Goal: Transaction & Acquisition: Purchase product/service

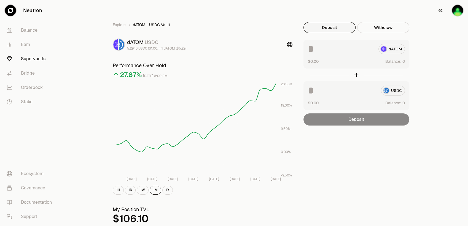
click at [454, 10] on img "button" at bounding box center [457, 10] width 11 height 11
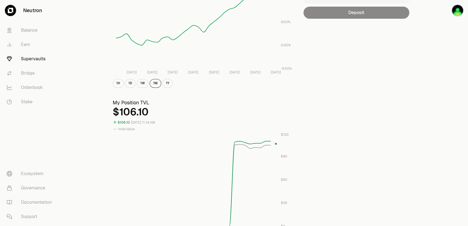
scroll to position [147, 0]
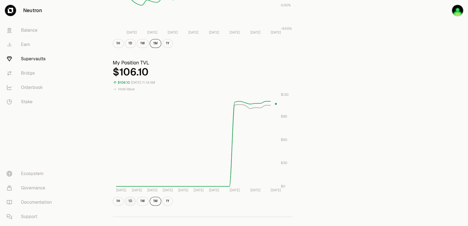
click at [130, 201] on button "1D" at bounding box center [130, 201] width 11 height 9
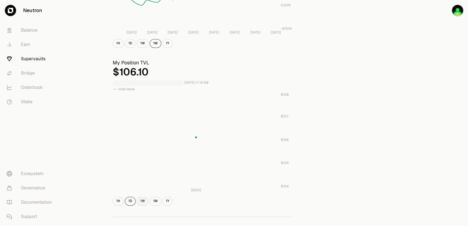
click at [142, 203] on button "1W" at bounding box center [143, 201] width 12 height 9
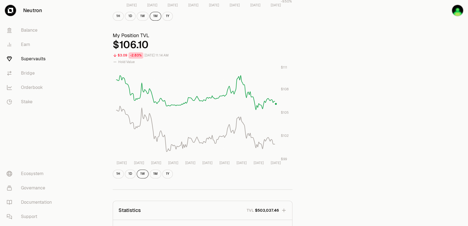
scroll to position [173, 0]
click at [358, 79] on div "Explore dATOM - USDC Vault dATOM USDC 5.2948 USDC ($1.00) = 1 dATOM ($5.29) Per…" at bounding box center [264, 84] width 317 height 470
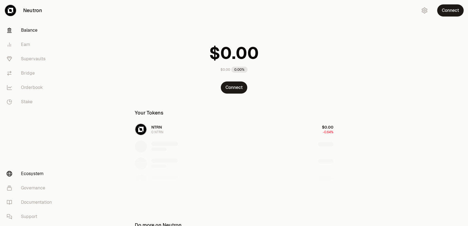
click at [33, 172] on link "Ecosystem" at bounding box center [30, 174] width 57 height 14
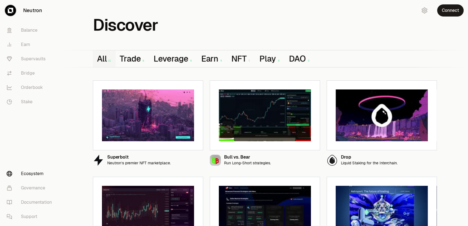
scroll to position [37, 0]
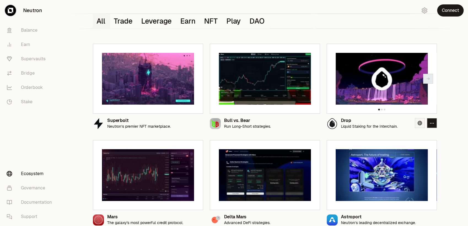
click at [417, 122] on icon at bounding box center [419, 123] width 4 height 4
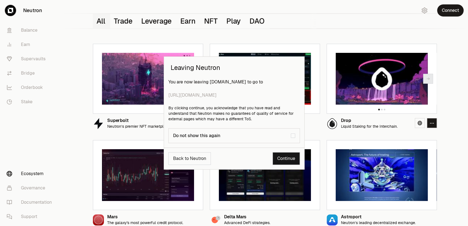
click at [291, 160] on link "Continue" at bounding box center [286, 158] width 27 height 13
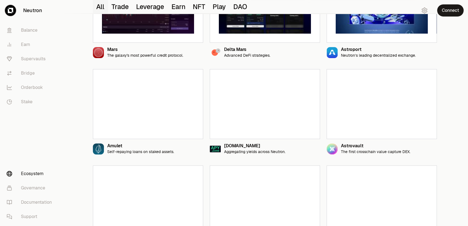
scroll to position [220, 0]
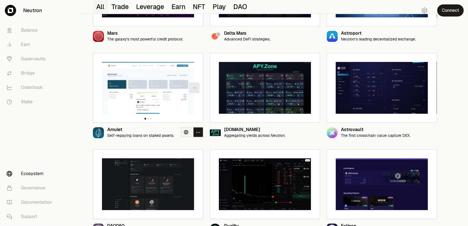
click at [184, 129] on link at bounding box center [186, 132] width 10 height 10
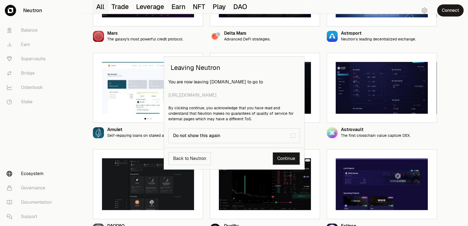
click at [289, 156] on link "Continue" at bounding box center [286, 158] width 27 height 13
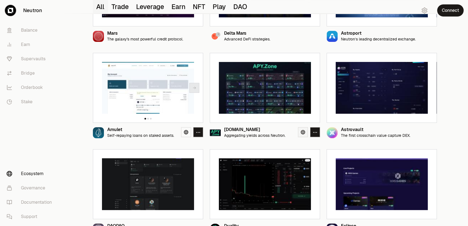
click at [299, 132] on link at bounding box center [303, 132] width 10 height 10
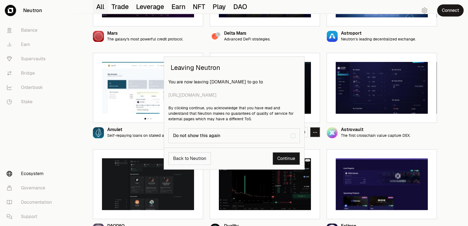
click at [287, 158] on link "Continue" at bounding box center [286, 158] width 27 height 13
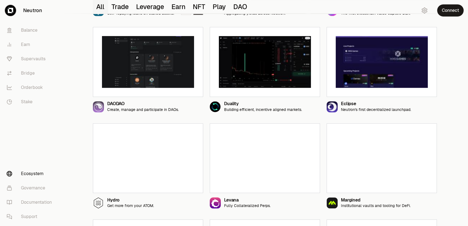
scroll to position [367, 0]
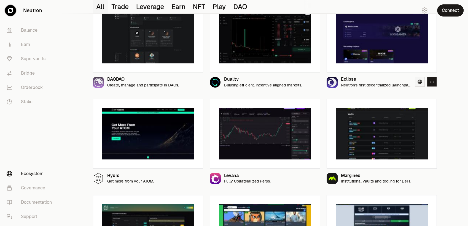
click at [421, 80] on icon at bounding box center [419, 82] width 4 height 4
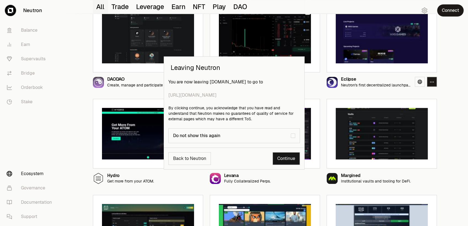
click at [297, 155] on link "Continue" at bounding box center [286, 158] width 27 height 13
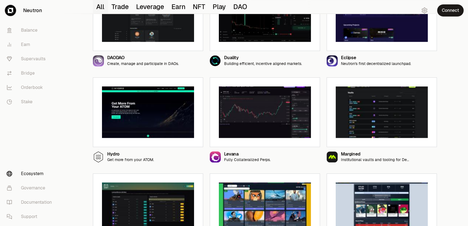
scroll to position [404, 0]
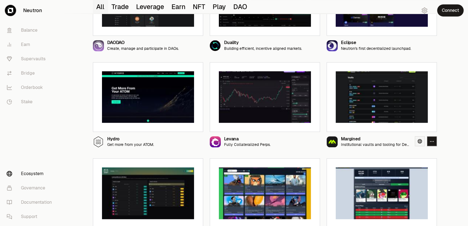
click at [417, 145] on link at bounding box center [420, 141] width 10 height 10
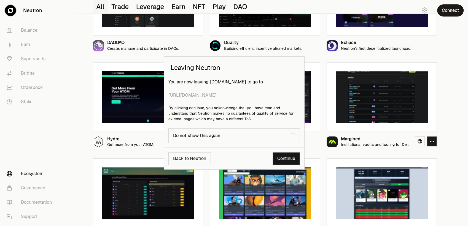
click at [280, 159] on link "Continue" at bounding box center [286, 158] width 27 height 13
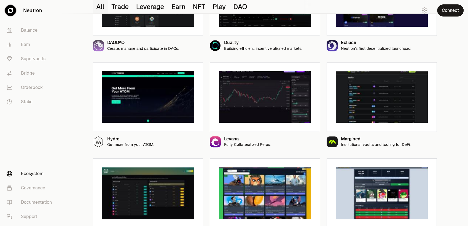
scroll to position [514, 0]
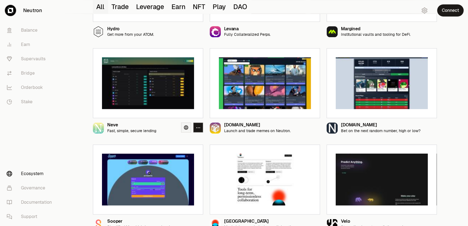
click at [187, 129] on icon at bounding box center [186, 127] width 4 height 4
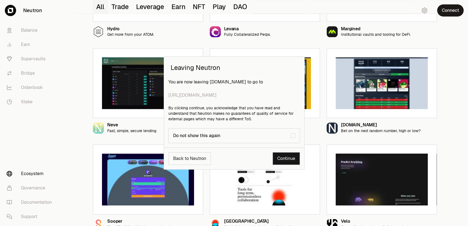
click at [289, 156] on link "Continue" at bounding box center [286, 158] width 27 height 13
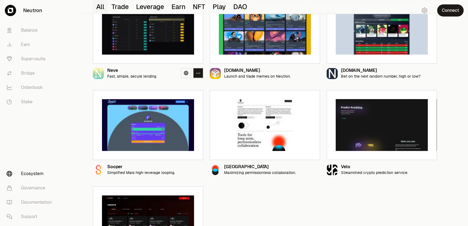
scroll to position [618, 0]
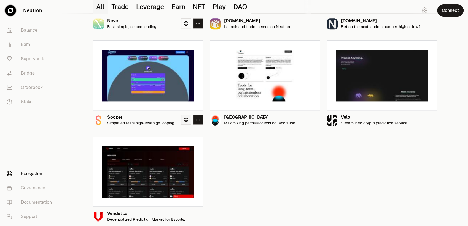
click at [185, 120] on icon at bounding box center [186, 120] width 4 height 4
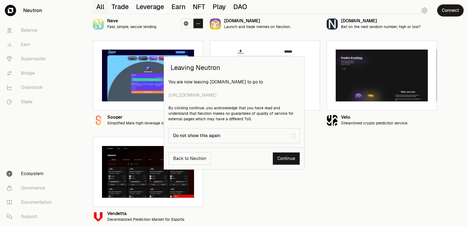
click at [280, 161] on link "Continue" at bounding box center [286, 158] width 27 height 13
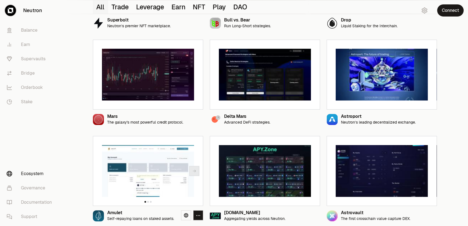
scroll to position [0, 0]
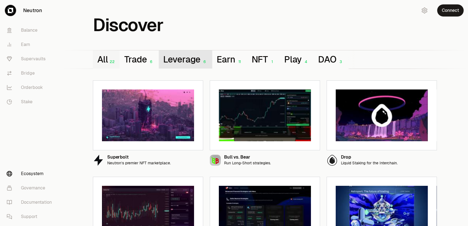
click at [198, 61] on button "Leverage 6" at bounding box center [186, 59] width 54 height 18
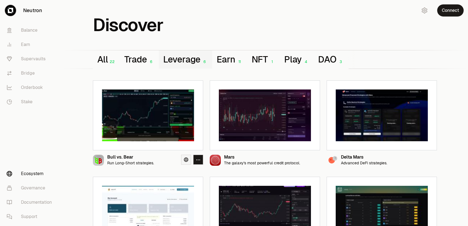
click at [183, 158] on link at bounding box center [186, 160] width 10 height 10
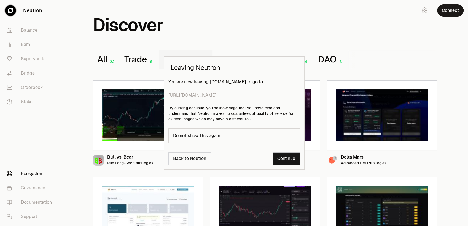
click at [282, 161] on link "Continue" at bounding box center [286, 158] width 27 height 13
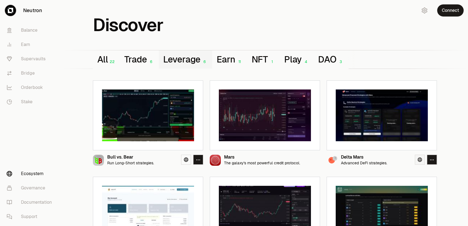
click at [420, 163] on link at bounding box center [420, 160] width 10 height 10
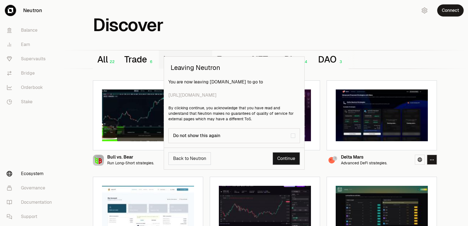
click at [280, 160] on link "Continue" at bounding box center [286, 158] width 27 height 13
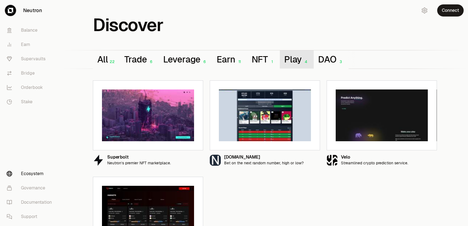
click at [298, 60] on button "Play 4" at bounding box center [297, 59] width 34 height 18
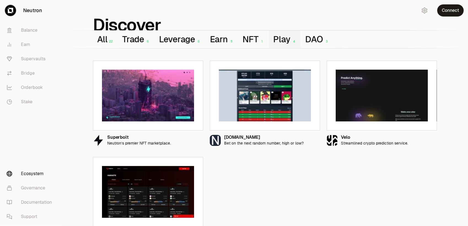
scroll to position [3, 0]
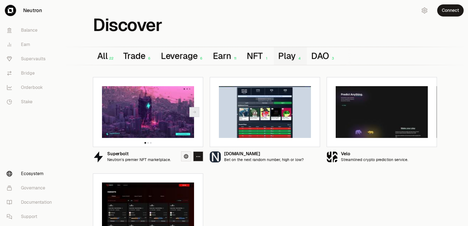
click at [187, 157] on icon at bounding box center [186, 156] width 4 height 4
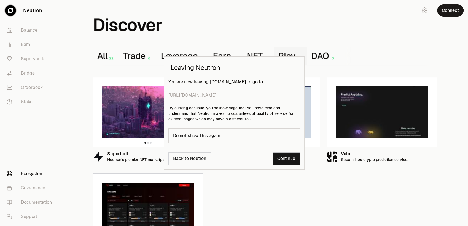
click at [284, 161] on link "Continue" at bounding box center [286, 158] width 27 height 13
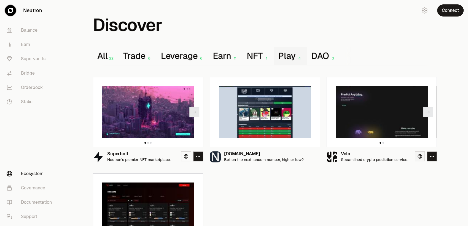
click at [422, 157] on link at bounding box center [420, 157] width 10 height 10
click at [422, 159] on link at bounding box center [420, 157] width 10 height 10
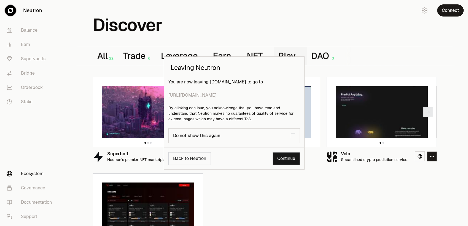
click at [278, 160] on link "Continue" at bounding box center [286, 158] width 27 height 13
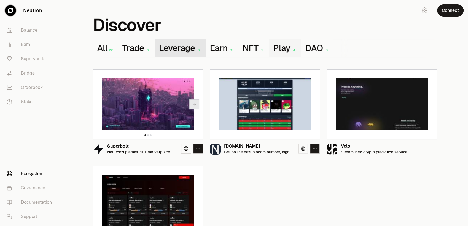
scroll to position [0, 0]
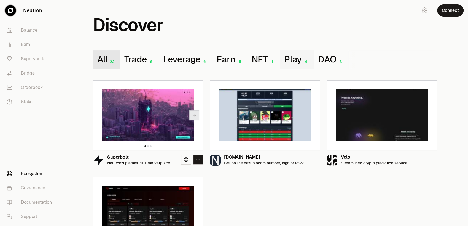
click at [108, 60] on div "22" at bounding box center [111, 62] width 7 height 5
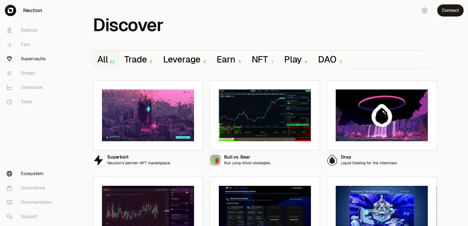
click at [45, 59] on link "Supervaults" at bounding box center [30, 59] width 57 height 14
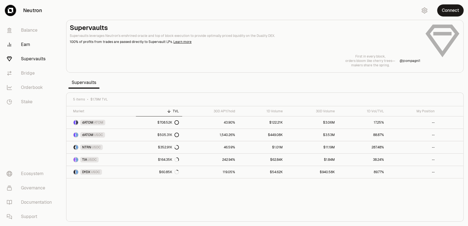
click at [23, 44] on link "Earn" at bounding box center [30, 44] width 57 height 14
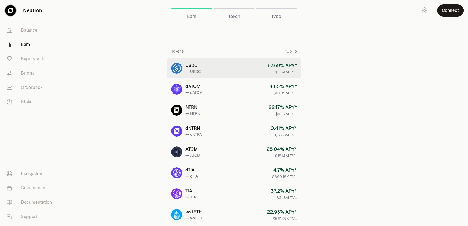
click at [227, 70] on link "USDC — USDC 67.69 % APY* $5.54M TVL" at bounding box center [234, 68] width 134 height 20
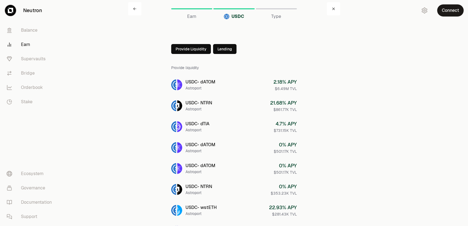
click at [200, 50] on button "Provide Liquidity" at bounding box center [191, 49] width 40 height 10
click at [193, 47] on button "Provide Liquidity" at bounding box center [203, 49] width 40 height 10
click at [179, 50] on div at bounding box center [176, 49] width 10 height 10
click at [29, 43] on link "Earn" at bounding box center [30, 44] width 57 height 14
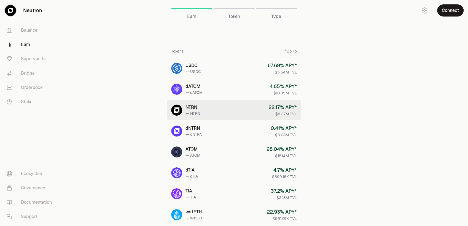
click at [233, 114] on link "NTRN — NTRN 22.17 % APY* $6.37M TVL" at bounding box center [234, 110] width 134 height 20
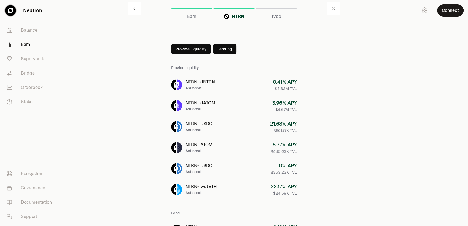
click at [177, 47] on button "Provide Liquidity" at bounding box center [191, 49] width 40 height 10
click at [174, 52] on div at bounding box center [176, 49] width 10 height 10
click at [227, 46] on button "Lending" at bounding box center [224, 49] width 23 height 10
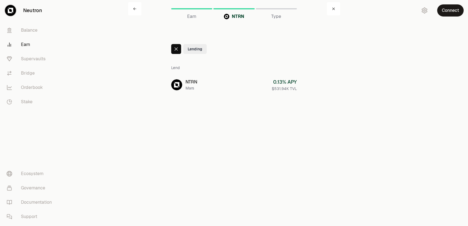
click at [173, 48] on div at bounding box center [176, 49] width 10 height 10
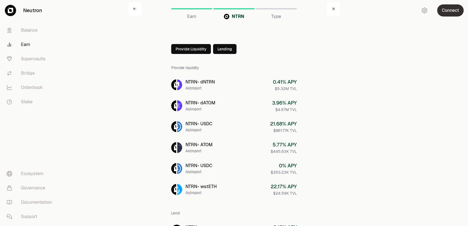
click at [455, 10] on button "Connect" at bounding box center [450, 10] width 26 height 12
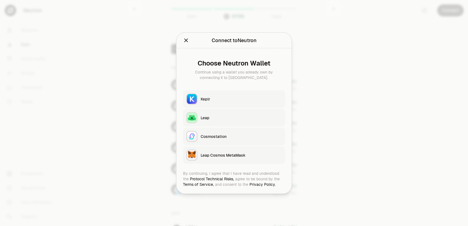
click at [239, 102] on button "Keplr" at bounding box center [234, 99] width 102 height 18
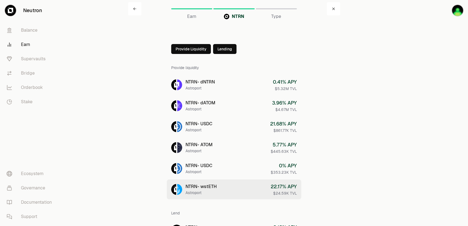
click at [278, 191] on div "$24.59K TVL" at bounding box center [284, 194] width 26 height 6
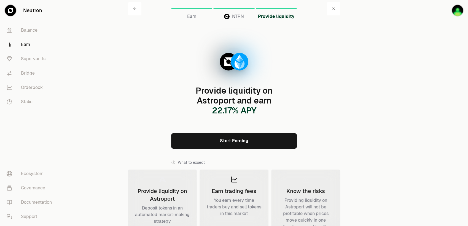
click at [28, 42] on link "Earn" at bounding box center [30, 44] width 57 height 14
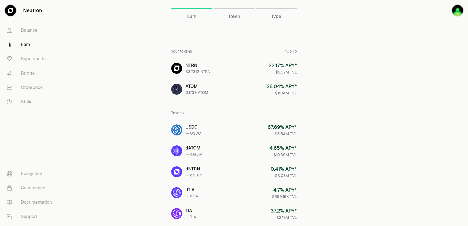
click at [31, 42] on link "Earn" at bounding box center [30, 44] width 57 height 14
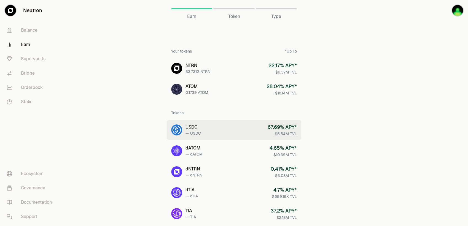
click at [289, 130] on div "67.69 % APY*" at bounding box center [282, 127] width 29 height 8
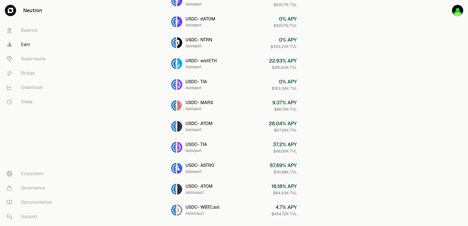
scroll to position [184, 0]
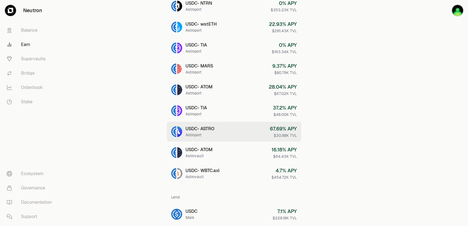
click at [244, 128] on link "USDC - ASTRO Astroport 67.69 % APY $30.88K TVL" at bounding box center [234, 132] width 134 height 20
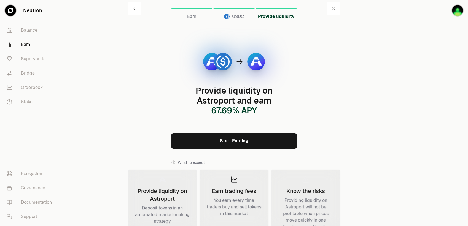
click at [260, 141] on link "Start Earning" at bounding box center [234, 140] width 126 height 15
click at [23, 59] on link "Supervaults" at bounding box center [30, 59] width 57 height 14
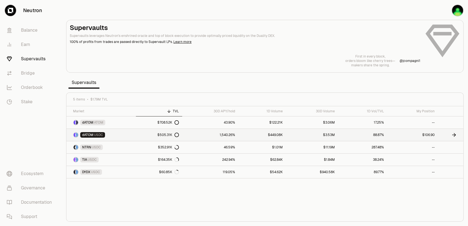
click at [211, 135] on link "1,540.26%" at bounding box center [210, 135] width 56 height 12
